Goal: Task Accomplishment & Management: Manage account settings

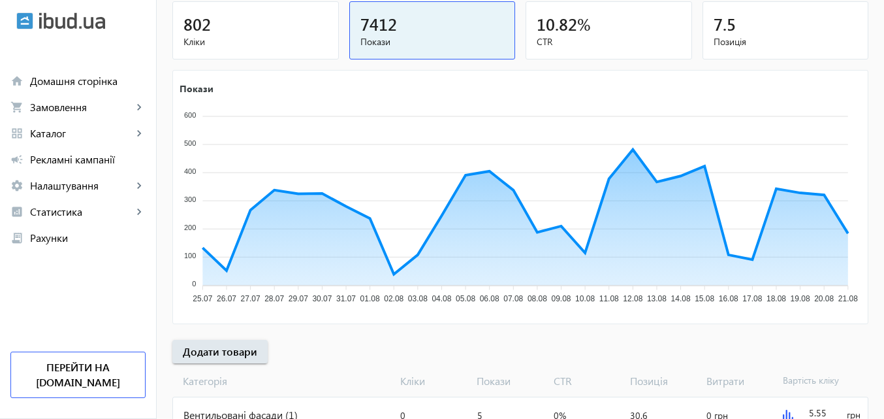
scroll to position [196, 0]
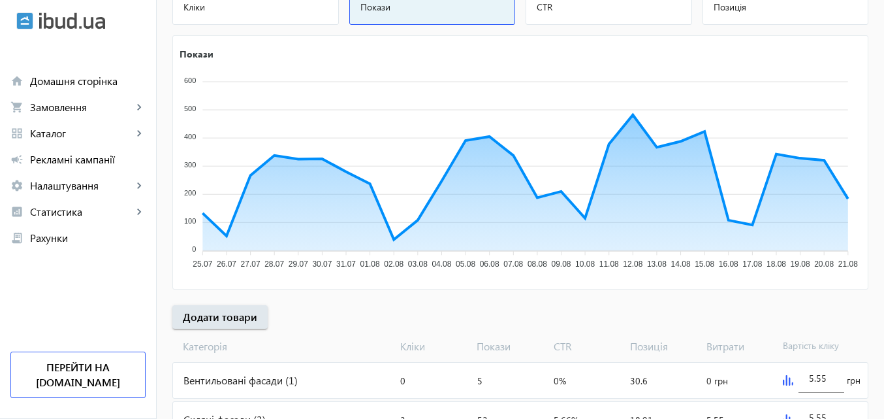
scroll to position [196, 0]
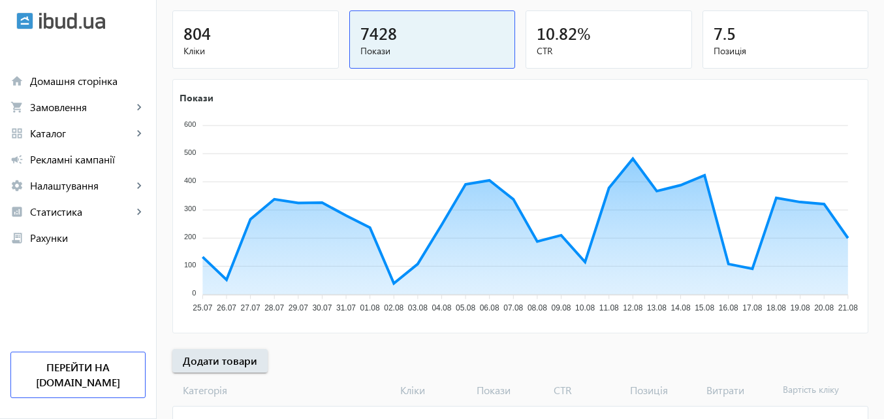
scroll to position [261, 0]
